Goal: Answer question/provide support

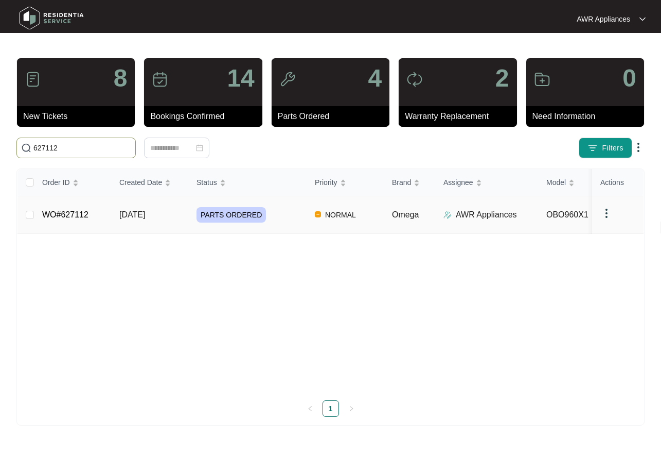
type input "627112"
click at [109, 214] on td "WO#627112" at bounding box center [72, 215] width 77 height 38
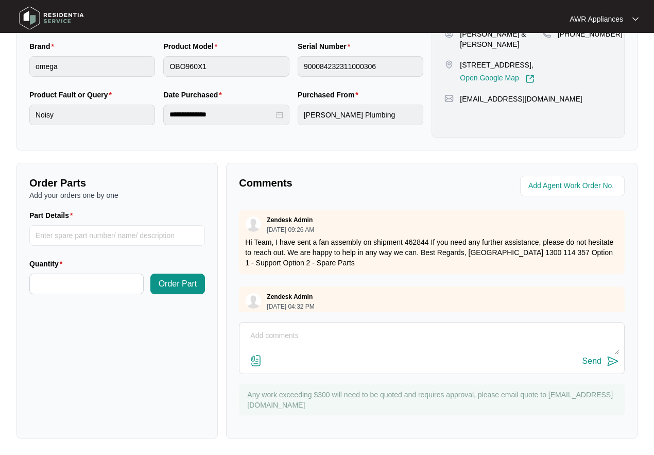
scroll to position [323, 0]
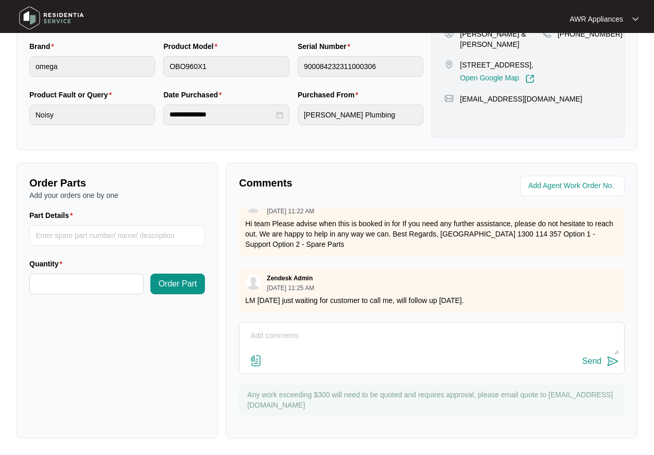
click at [265, 331] on textarea at bounding box center [432, 340] width 374 height 27
type textarea "Customer is booked for [DATE]"
click at [593, 362] on div "Send" at bounding box center [591, 360] width 19 height 9
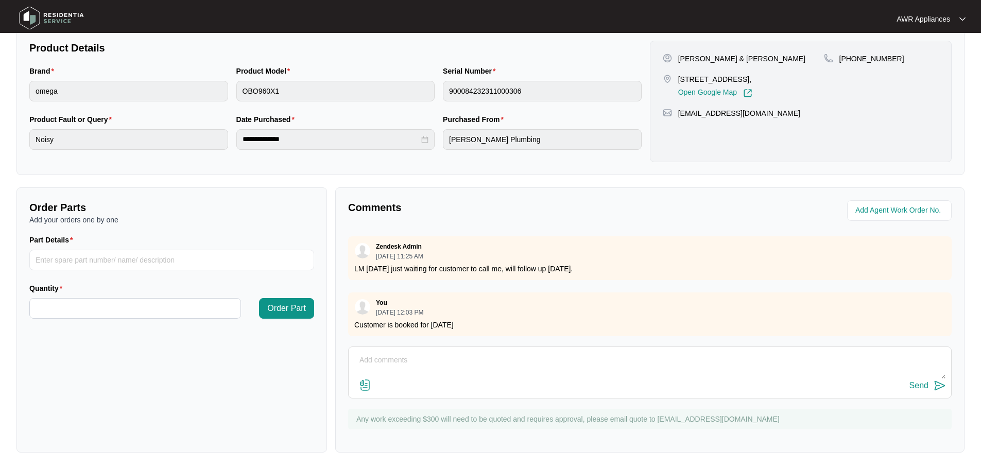
scroll to position [338, 0]
click at [23, 9] on img at bounding box center [51, 18] width 72 height 31
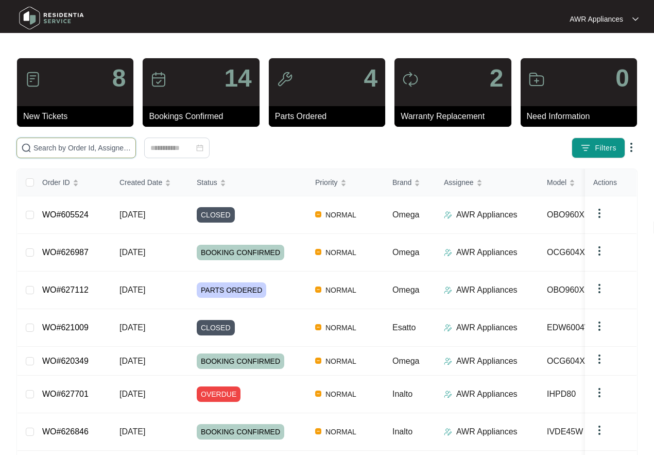
click at [40, 144] on input "text" at bounding box center [82, 147] width 98 height 11
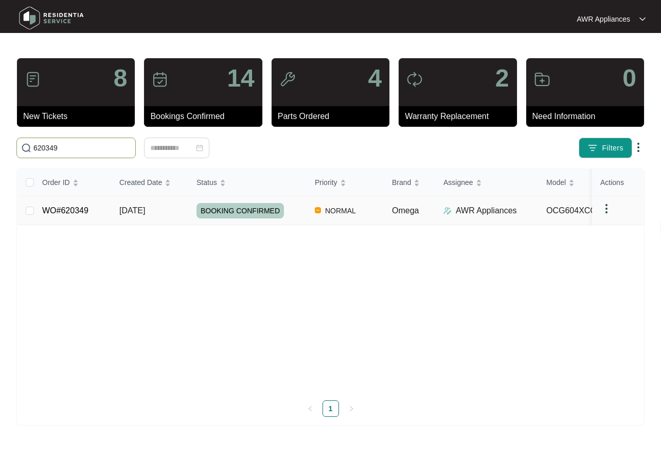
type input "620349"
click at [86, 217] on td "WO#620349" at bounding box center [72, 210] width 77 height 29
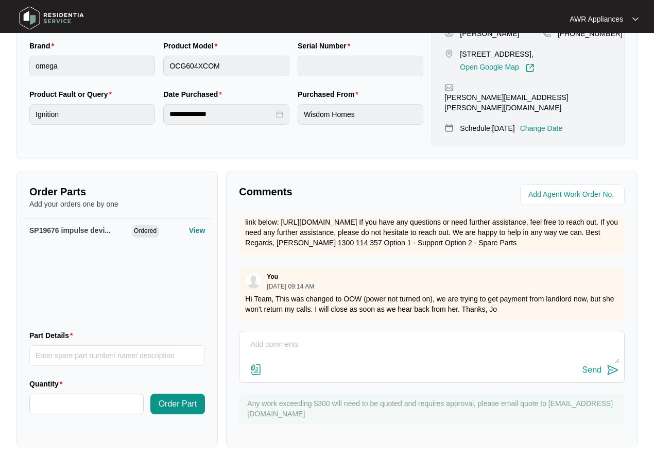
scroll to position [435, 0]
drag, startPoint x: 224, startPoint y: 353, endPoint x: 236, endPoint y: 350, distance: 12.7
click at [236, 350] on div "Comments Zendesk Admin [DATE] 07:16 PM Hi Team, Please see attached documentati…" at bounding box center [432, 308] width 420 height 275
click at [323, 330] on div "Send" at bounding box center [432, 356] width 386 height 52
click at [280, 338] on textarea at bounding box center [432, 349] width 374 height 27
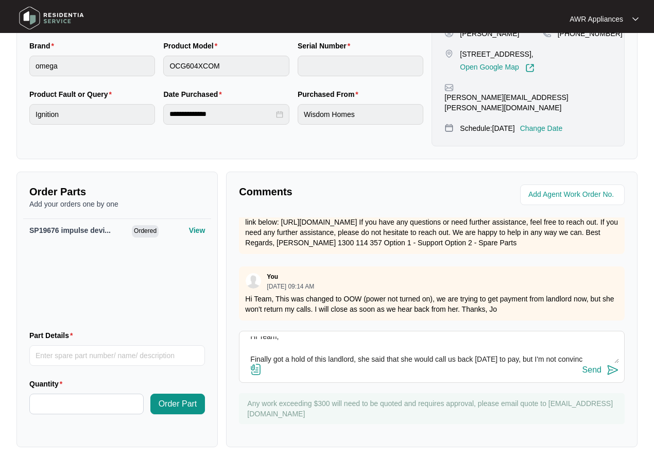
scroll to position [19, 0]
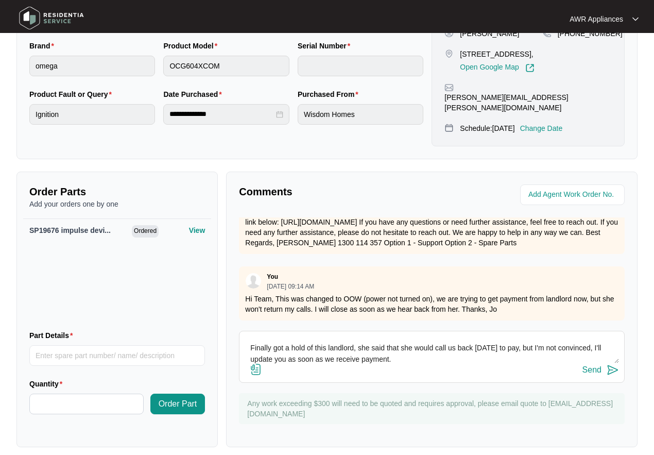
type textarea "Hi Team, Finally got a hold of this landlord, she said that she would call us b…"
click at [598, 365] on div "Send" at bounding box center [591, 369] width 19 height 9
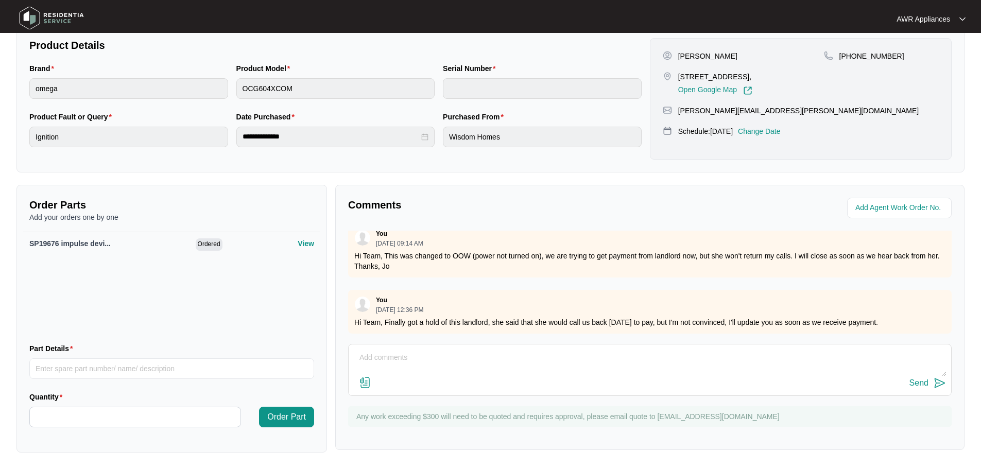
scroll to position [450, 0]
